Goal: Task Accomplishment & Management: Manage account settings

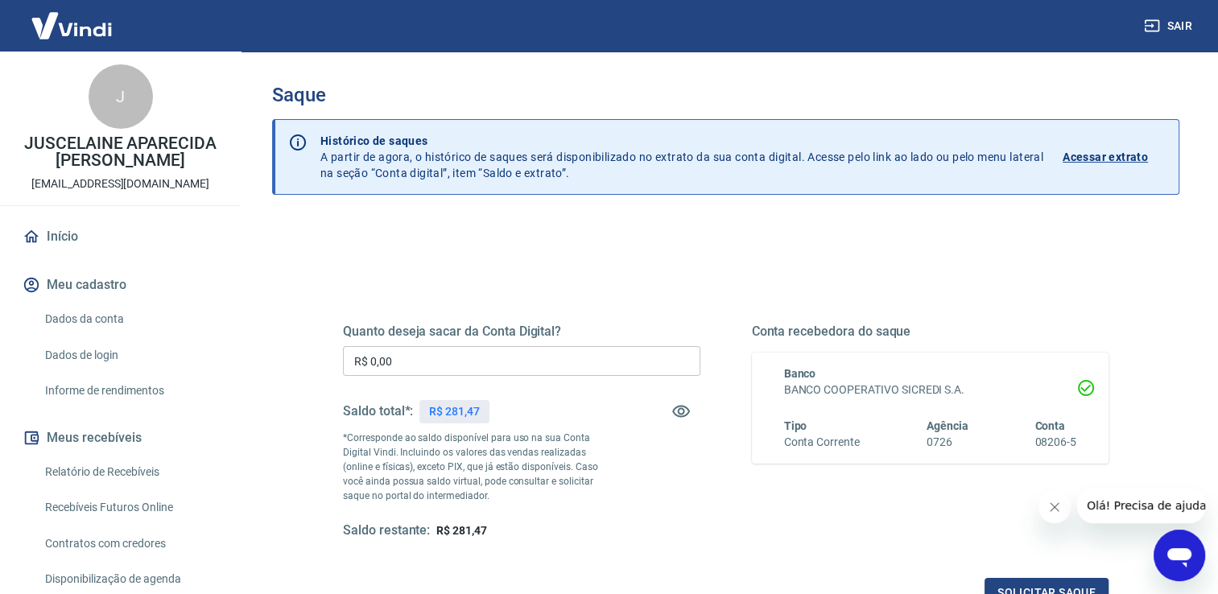
click at [463, 357] on input "R$ 0,00" at bounding box center [521, 361] width 357 height 30
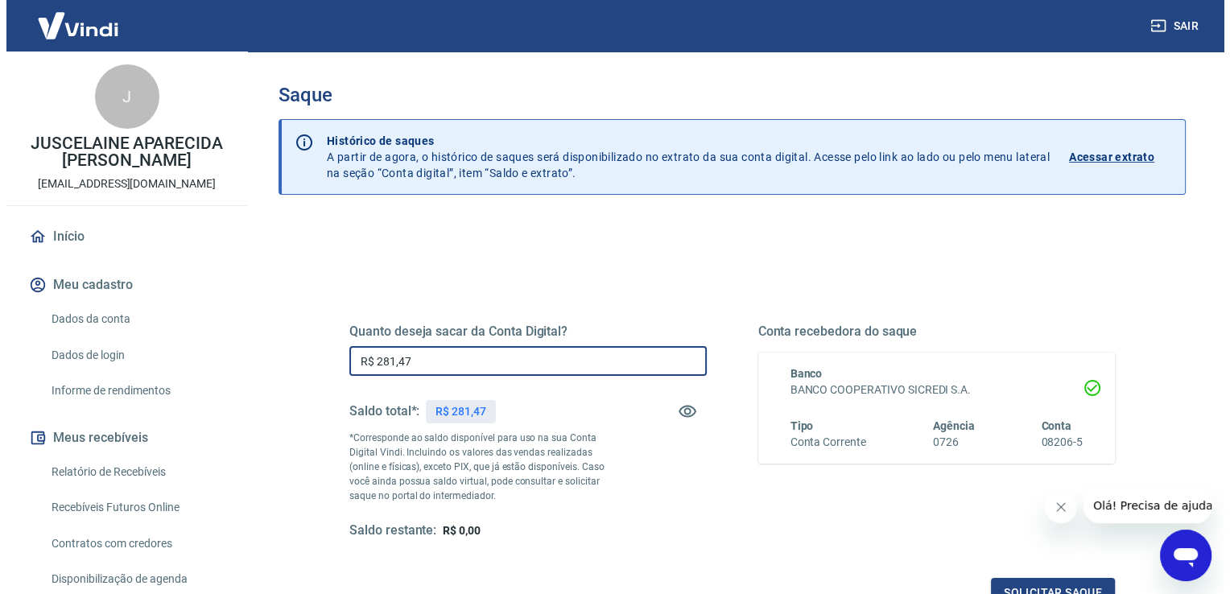
scroll to position [200, 0]
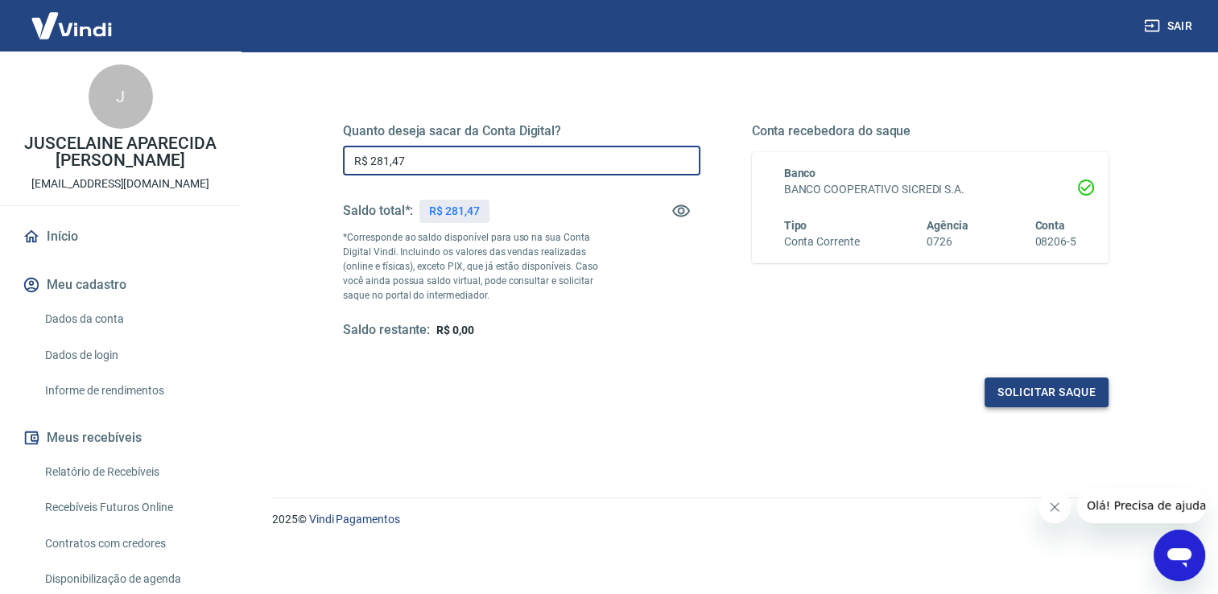
type input "R$ 281,47"
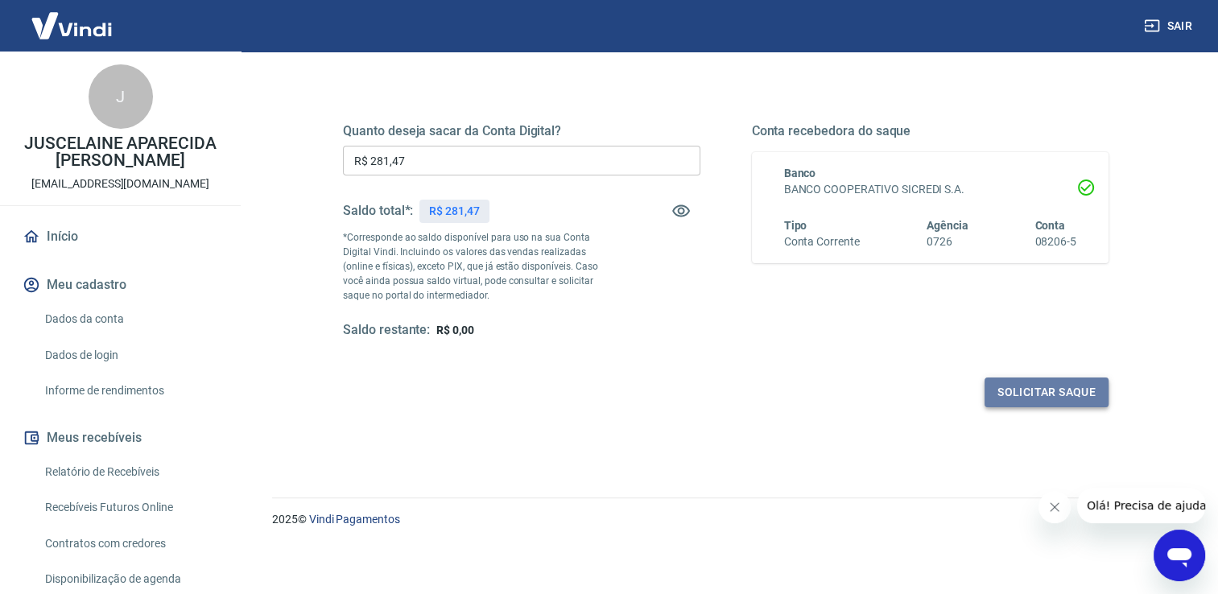
click at [1017, 388] on button "Solicitar saque" at bounding box center [1047, 393] width 124 height 30
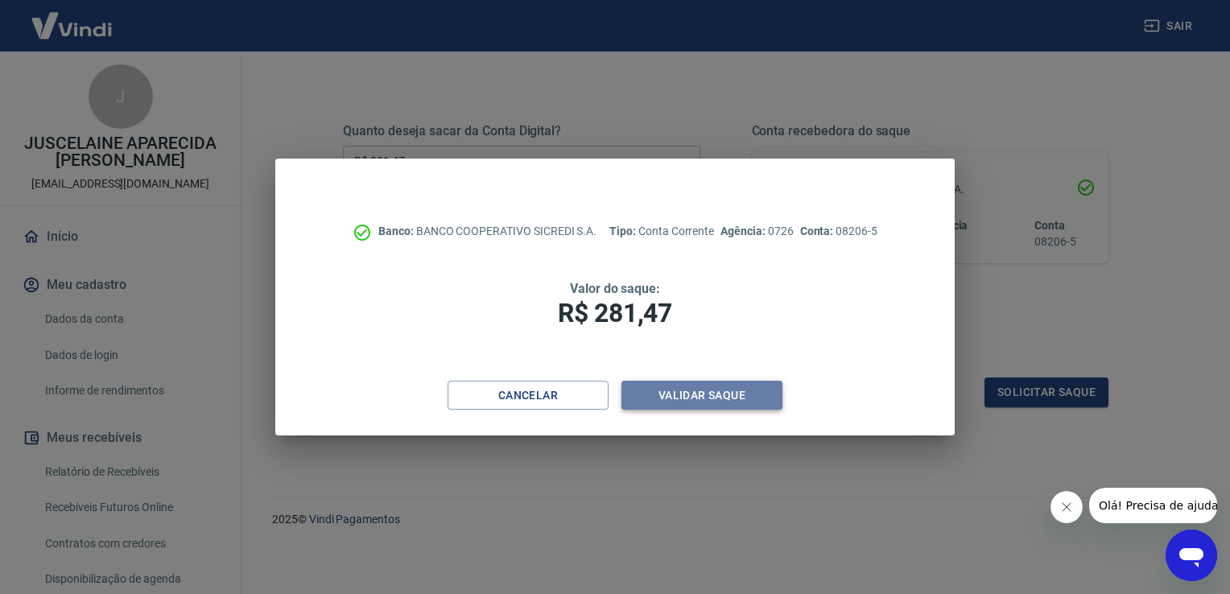
click at [692, 399] on button "Validar saque" at bounding box center [702, 396] width 161 height 30
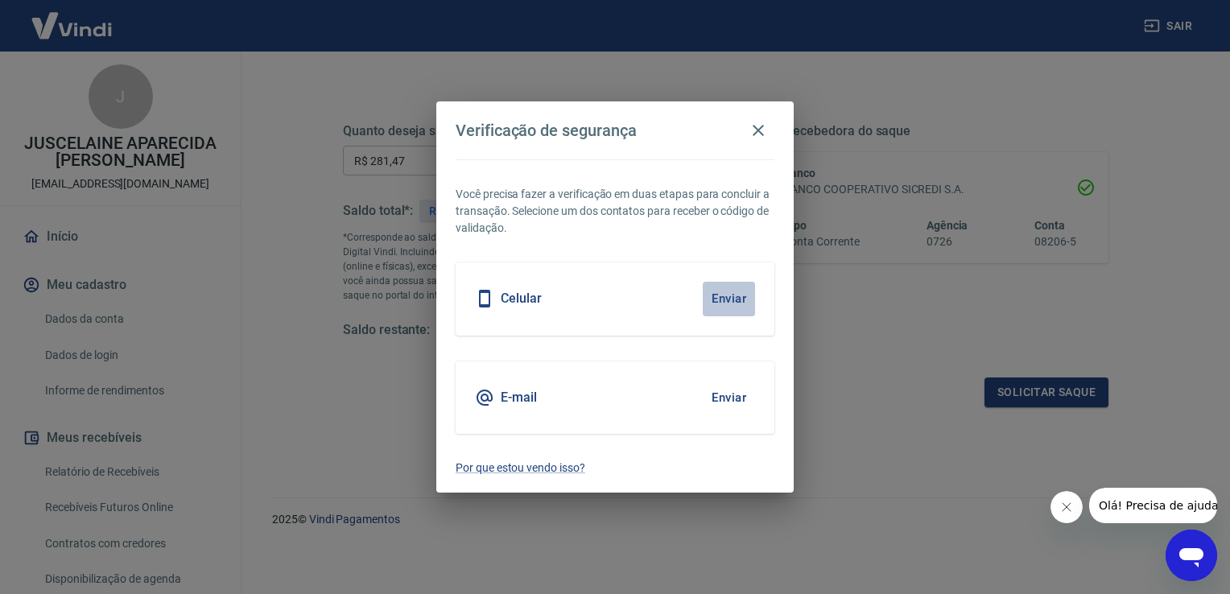
click at [734, 301] on button "Enviar" at bounding box center [729, 299] width 52 height 34
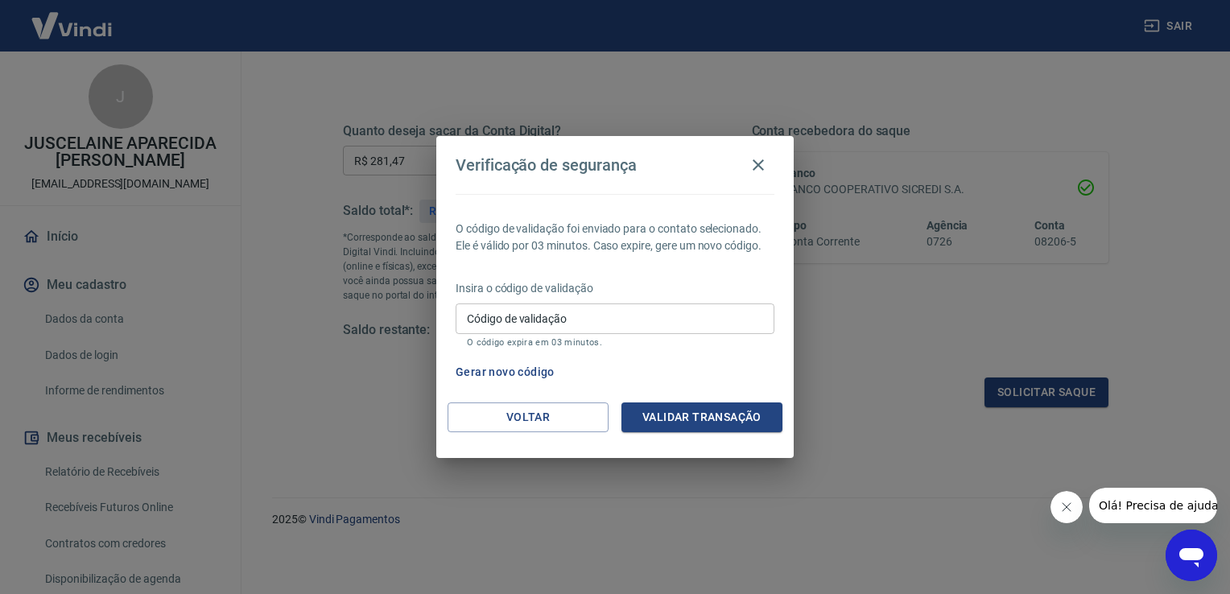
click at [736, 304] on input "Código de validação" at bounding box center [615, 319] width 319 height 30
type input "879362"
click at [746, 416] on button "Validar transação" at bounding box center [702, 418] width 161 height 30
